Goal: Task Accomplishment & Management: Manage account settings

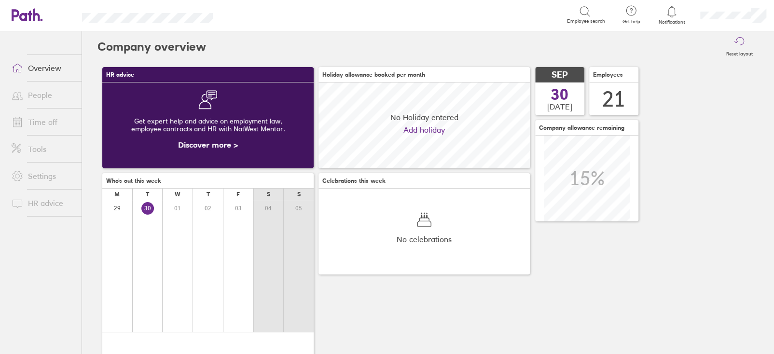
scroll to position [85, 211]
click at [46, 117] on link "Time off" at bounding box center [43, 121] width 78 height 19
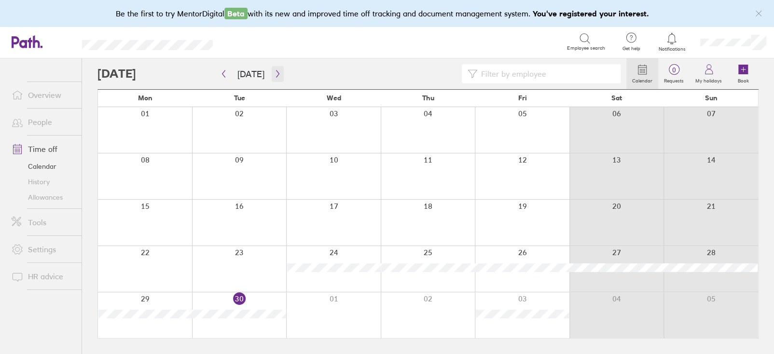
click at [276, 72] on icon "button" at bounding box center [277, 73] width 3 height 7
click at [321, 66] on div at bounding box center [362, 73] width 529 height 19
